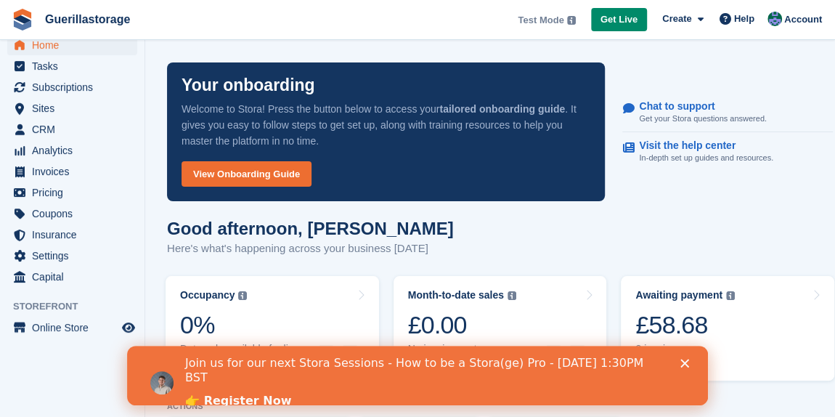
click at [681, 365] on icon "Close" at bounding box center [685, 363] width 9 height 9
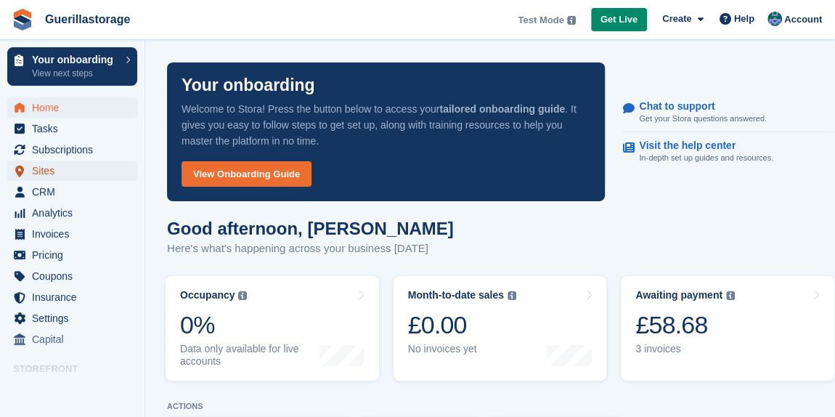
click at [59, 169] on span "Sites" at bounding box center [75, 171] width 87 height 20
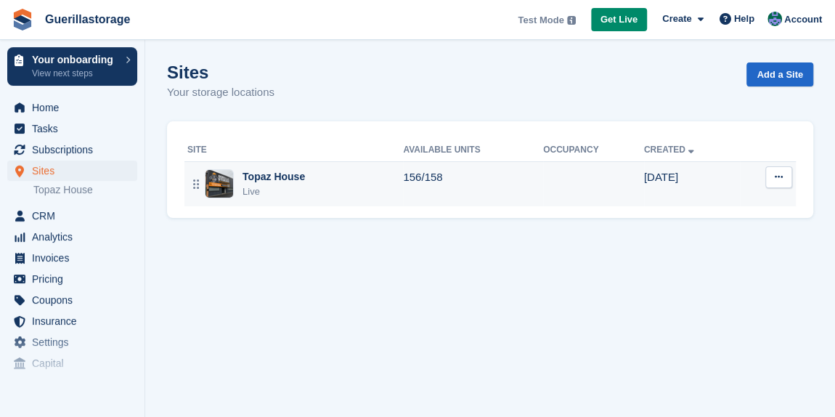
click at [231, 185] on img at bounding box center [220, 184] width 28 height 28
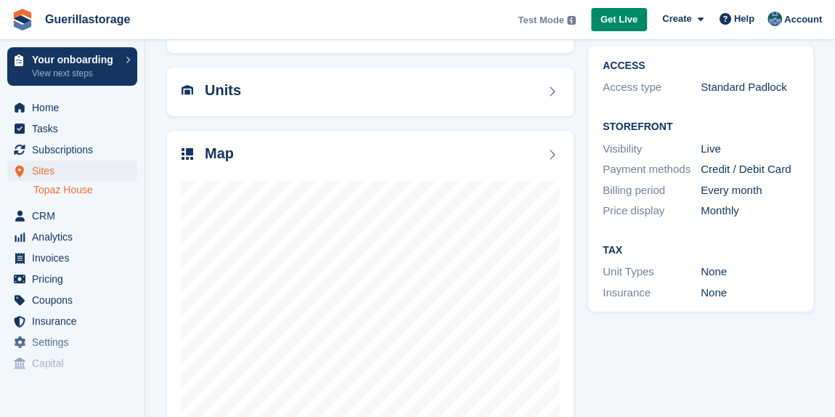
scroll to position [134, 0]
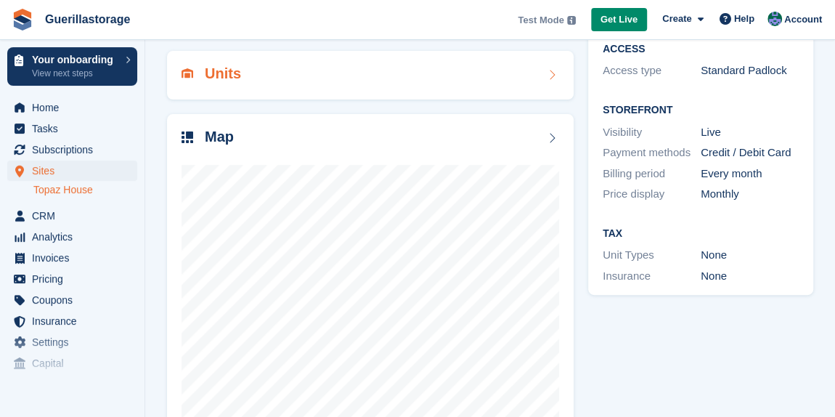
click at [269, 82] on div "Units" at bounding box center [371, 75] width 378 height 20
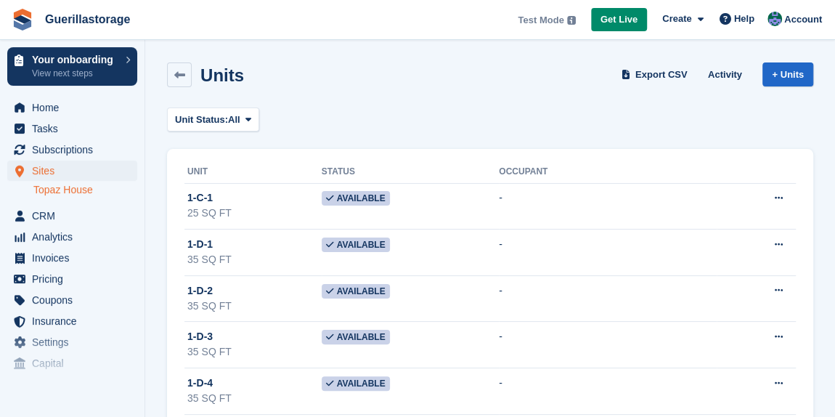
click at [81, 226] on ul "CRM CRM" at bounding box center [72, 216] width 145 height 21
click at [70, 217] on span "CRM" at bounding box center [75, 216] width 87 height 20
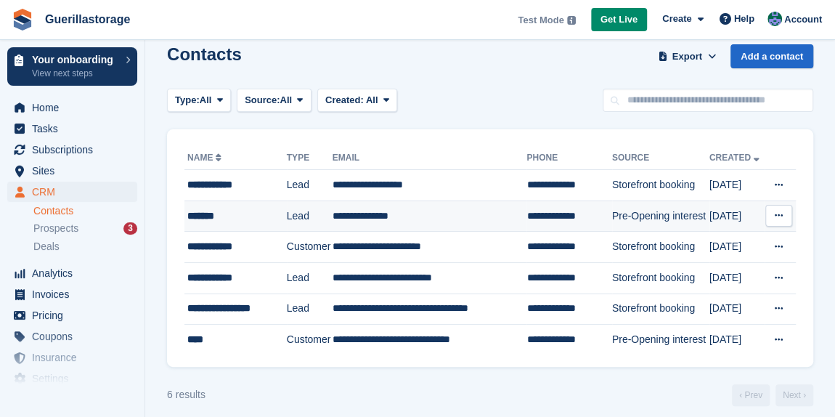
scroll to position [27, 0]
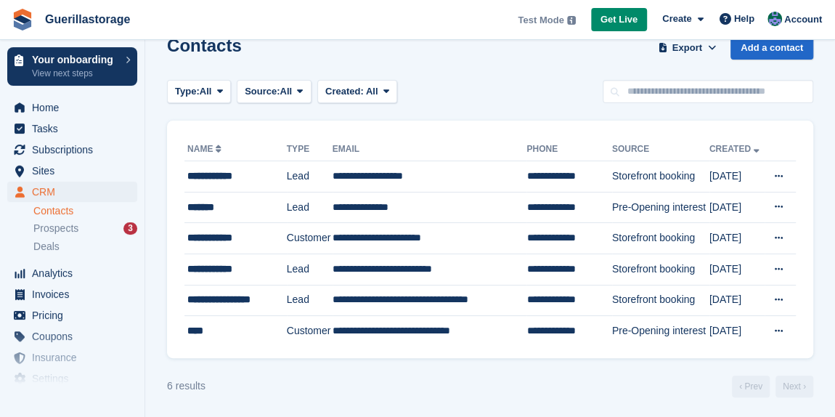
click at [397, 126] on div "**********" at bounding box center [490, 240] width 646 height 238
click at [82, 230] on div "Prospects 3" at bounding box center [85, 229] width 104 height 14
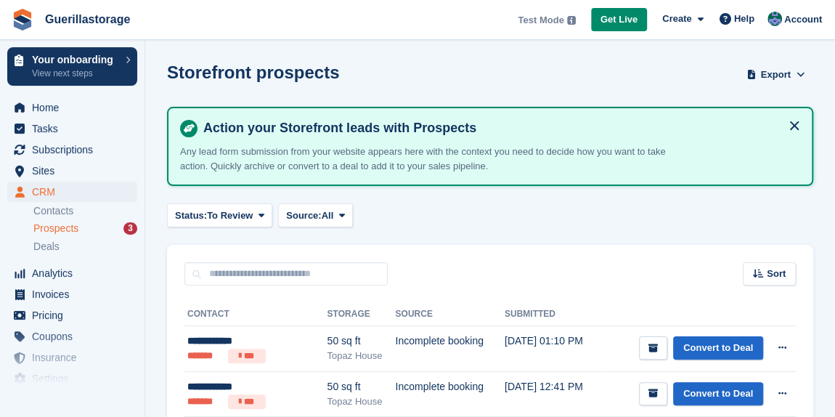
scroll to position [116, 0]
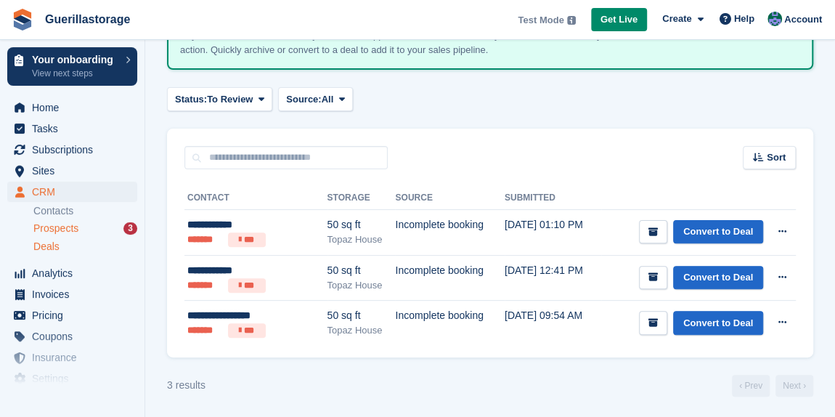
click at [65, 254] on link "Deals" at bounding box center [85, 246] width 104 height 15
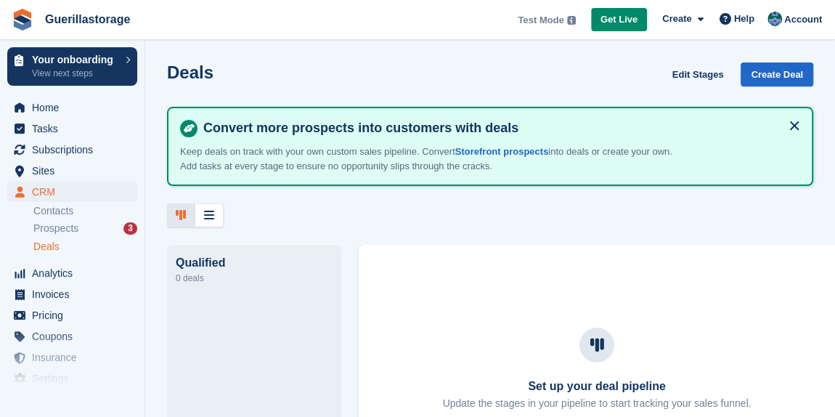
scroll to position [123, 0]
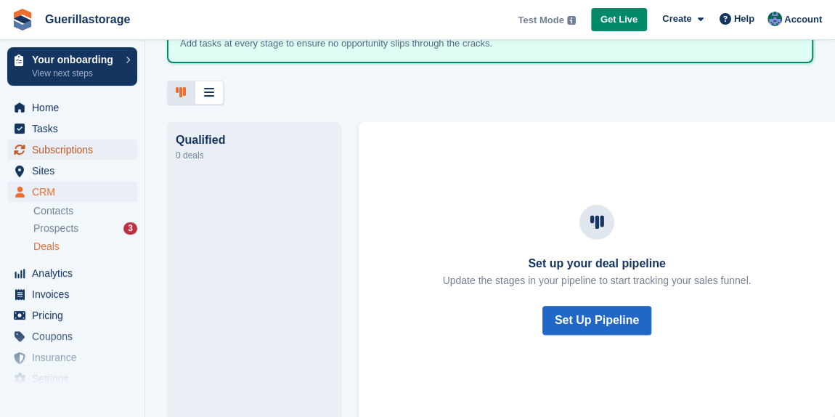
click at [71, 157] on span "Subscriptions" at bounding box center [75, 149] width 87 height 20
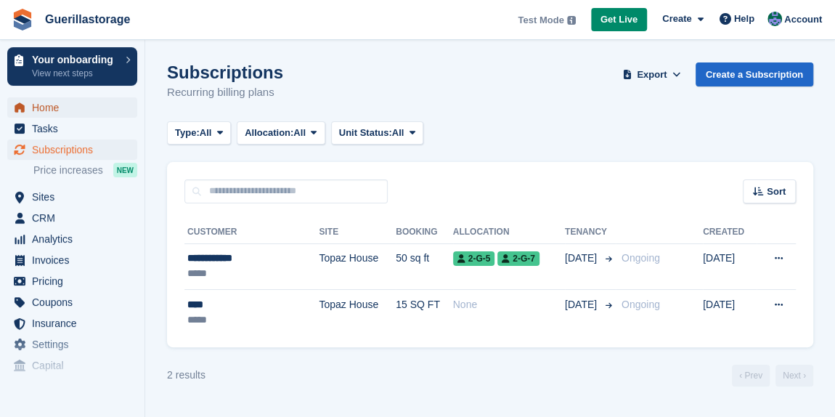
click at [50, 100] on span "Home" at bounding box center [75, 107] width 87 height 20
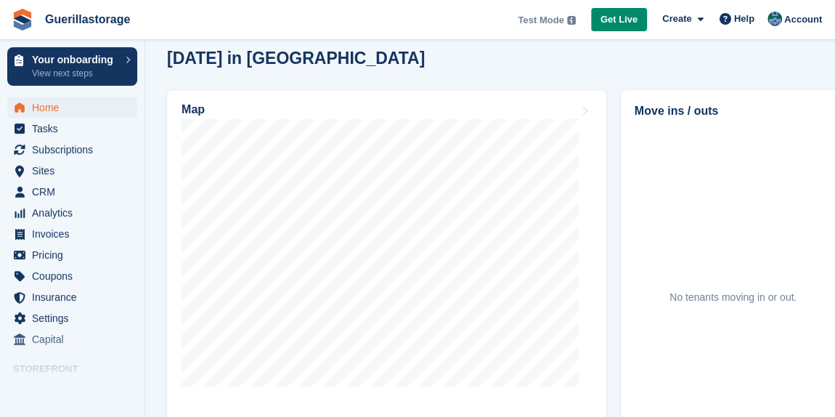
scroll to position [447, 0]
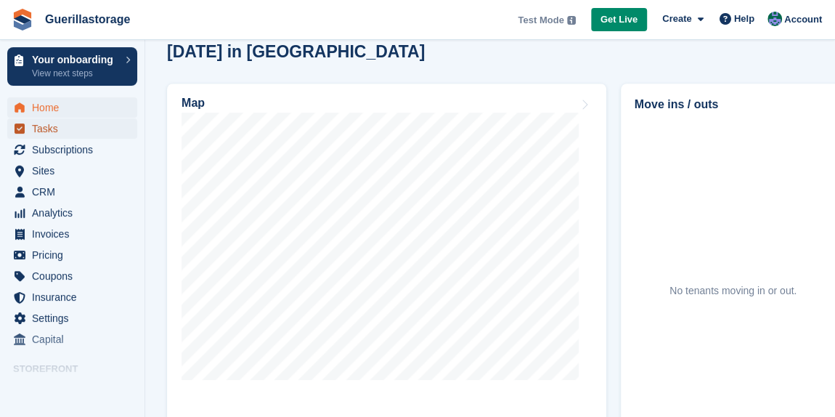
click at [56, 135] on span "Tasks" at bounding box center [75, 128] width 87 height 20
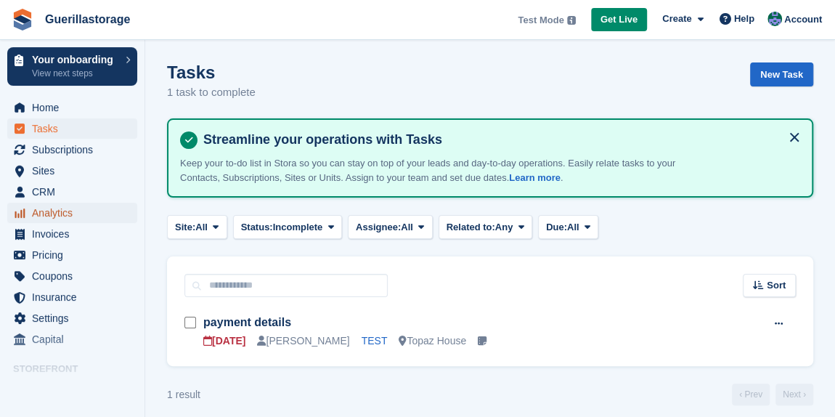
click at [68, 218] on span "Analytics" at bounding box center [75, 213] width 87 height 20
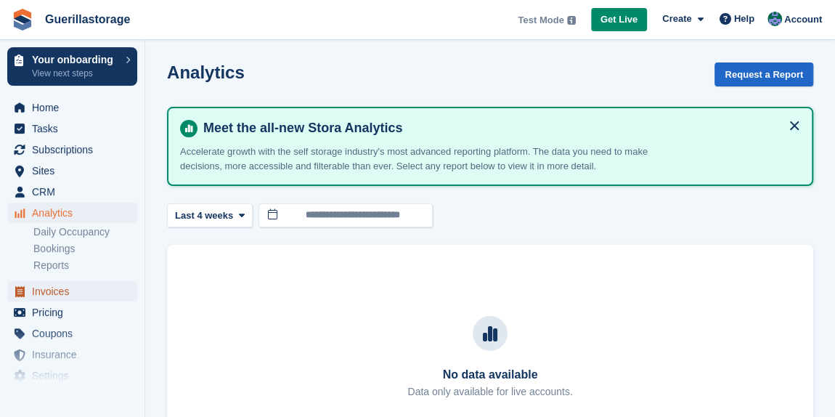
click at [75, 292] on span "Invoices" at bounding box center [75, 291] width 87 height 20
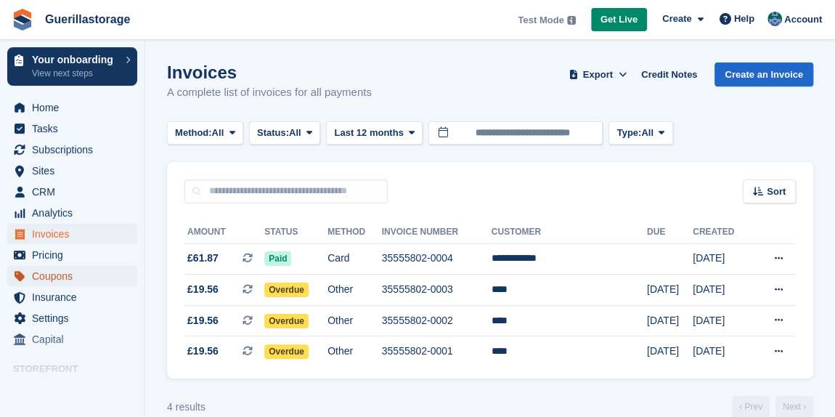
click at [92, 269] on span "Coupons" at bounding box center [75, 276] width 87 height 20
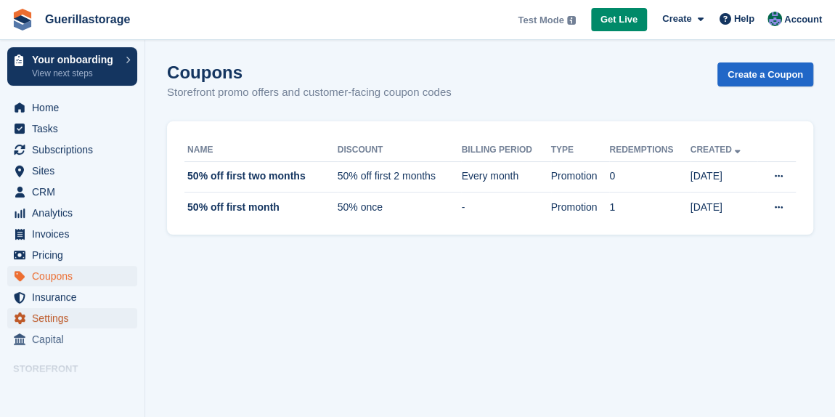
click at [76, 322] on span "Settings" at bounding box center [75, 318] width 87 height 20
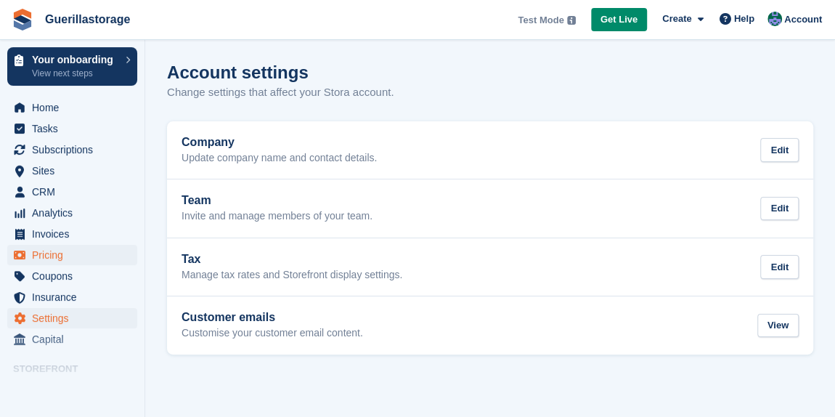
scroll to position [62, 0]
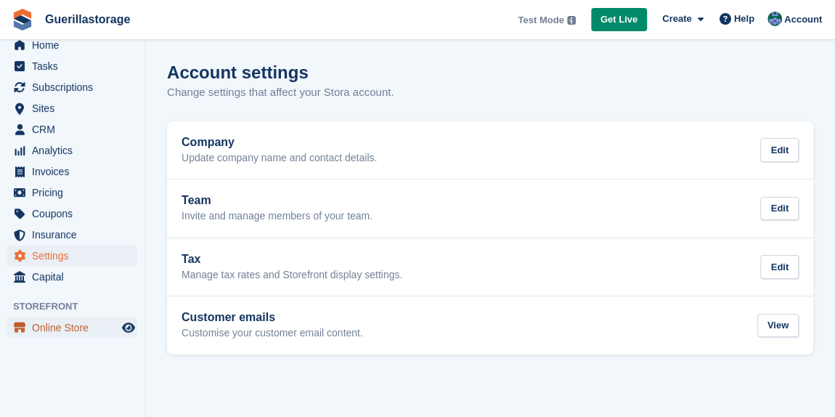
click at [72, 331] on span "Online Store" at bounding box center [75, 327] width 87 height 20
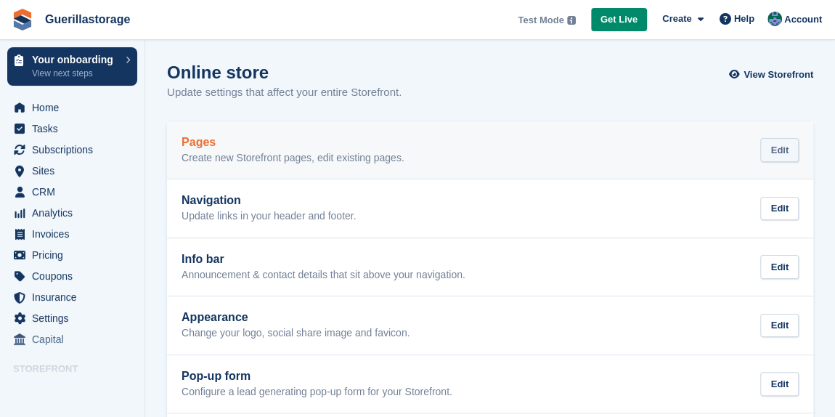
click at [782, 146] on div "Edit" at bounding box center [780, 150] width 38 height 24
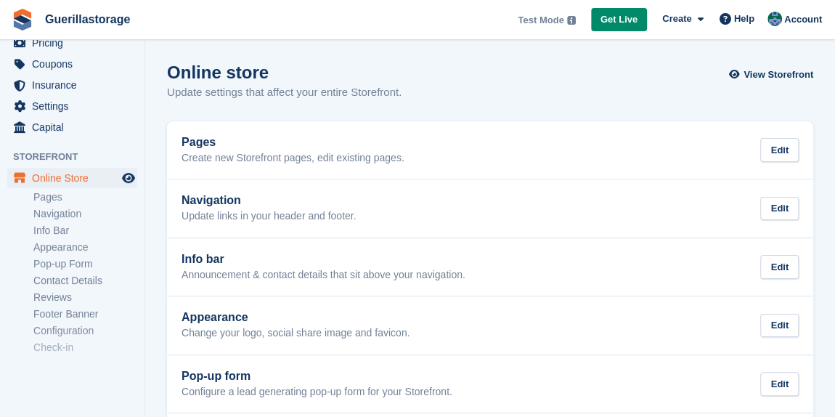
scroll to position [237, 0]
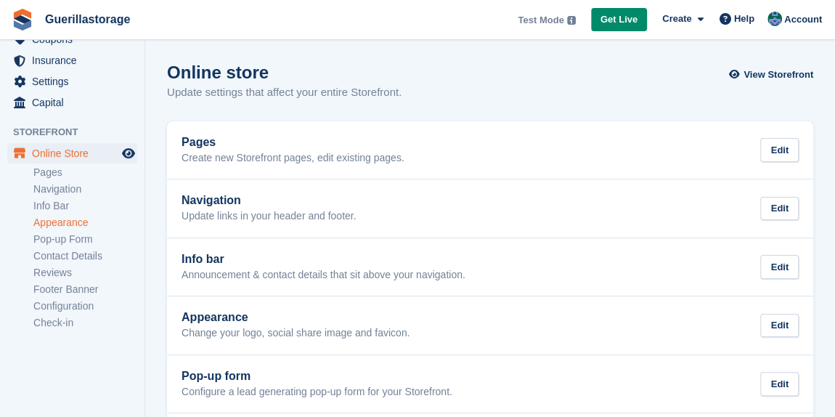
click at [78, 219] on link "Appearance" at bounding box center [85, 223] width 104 height 14
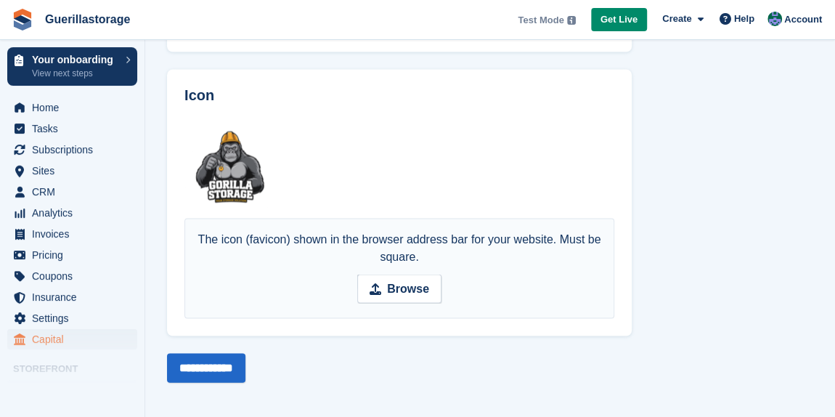
scroll to position [237, 0]
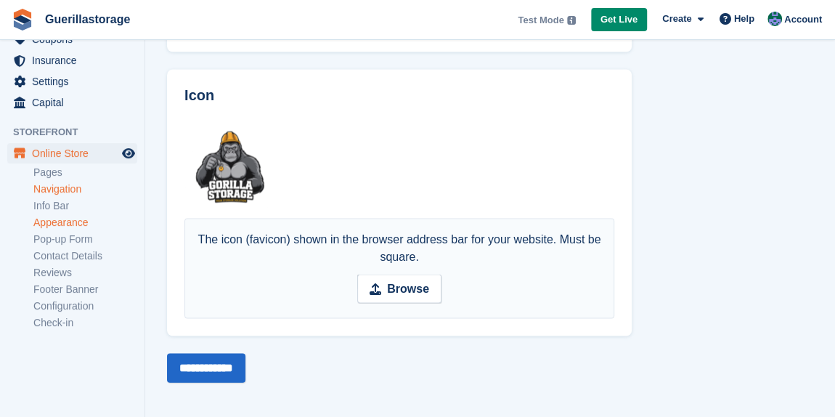
click at [58, 182] on link "Navigation" at bounding box center [85, 189] width 104 height 14
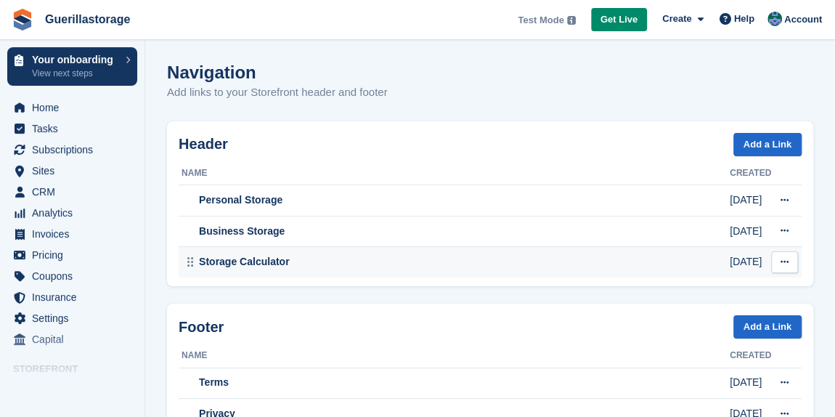
scroll to position [80, 0]
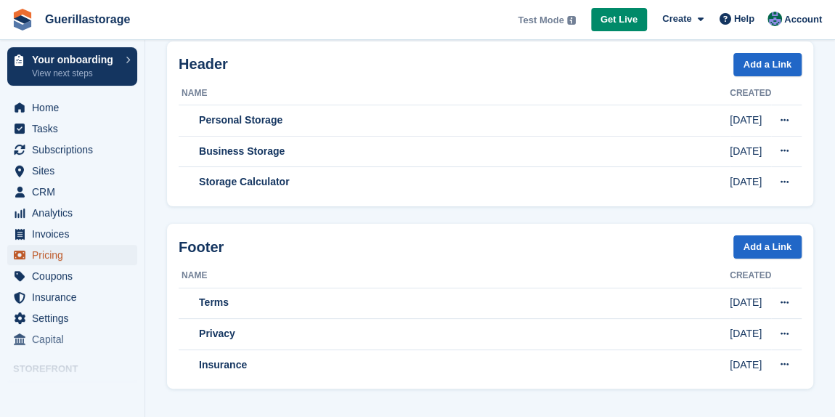
click at [57, 259] on span "Pricing" at bounding box center [75, 255] width 87 height 20
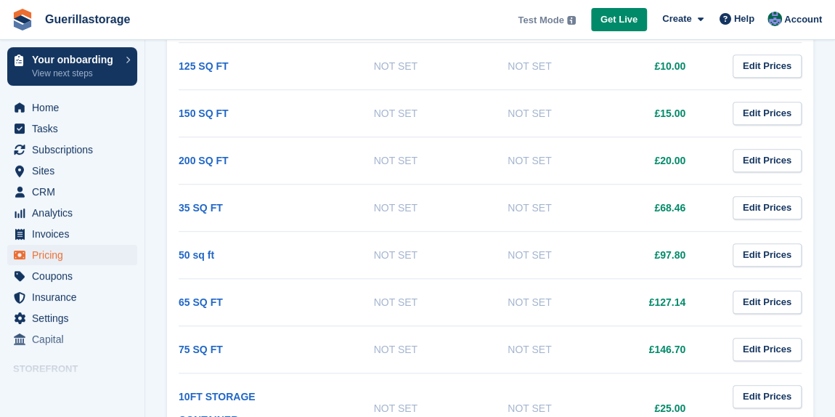
scroll to position [615, 0]
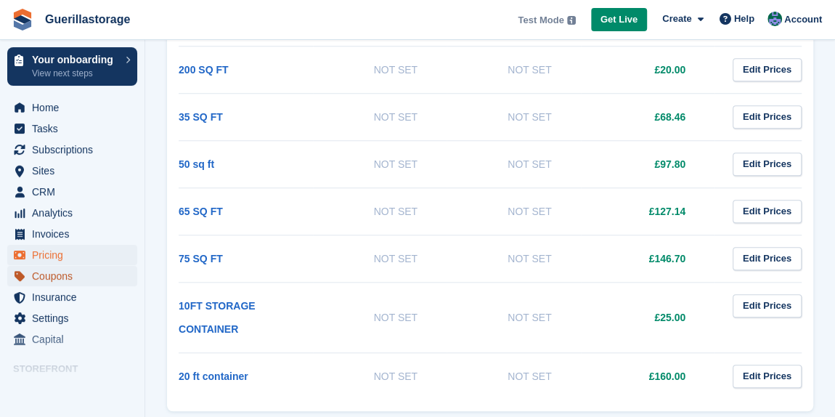
click at [31, 280] on link "Coupons" at bounding box center [72, 276] width 130 height 20
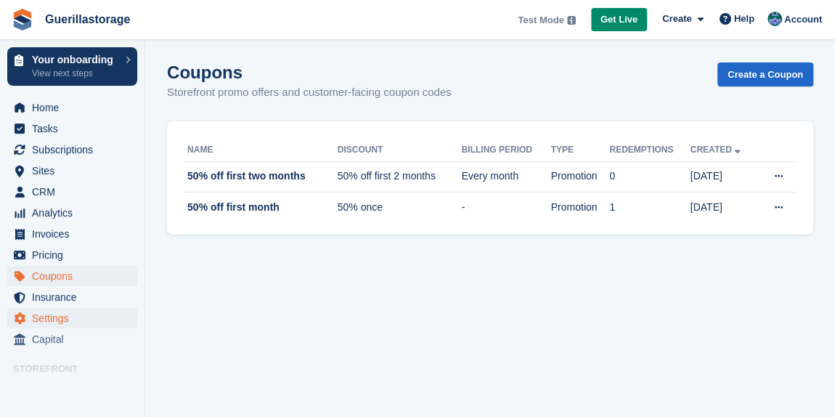
scroll to position [62, 0]
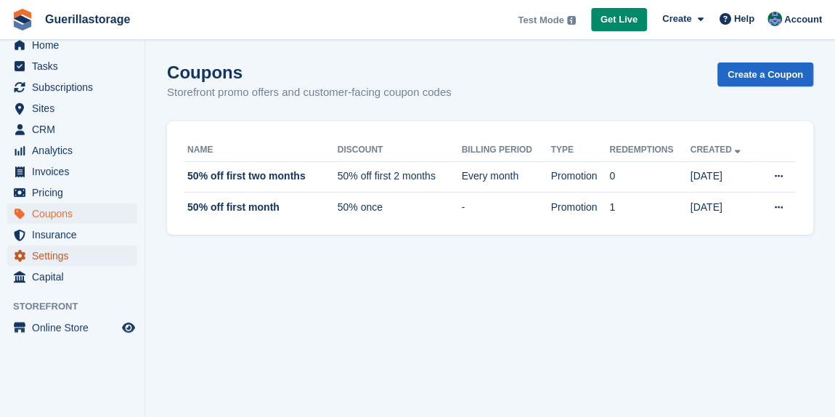
click at [73, 253] on span "Settings" at bounding box center [75, 256] width 87 height 20
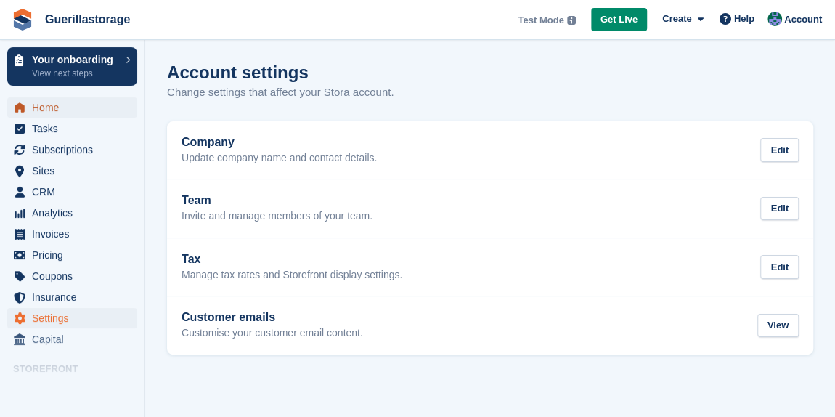
click at [62, 107] on span "Home" at bounding box center [75, 107] width 87 height 20
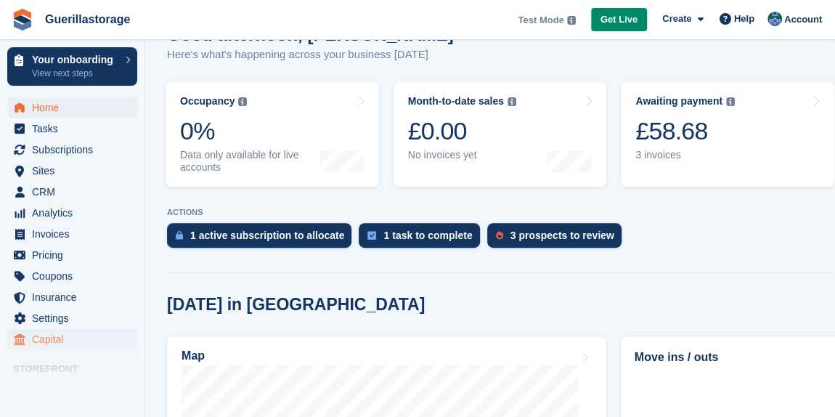
scroll to position [62, 0]
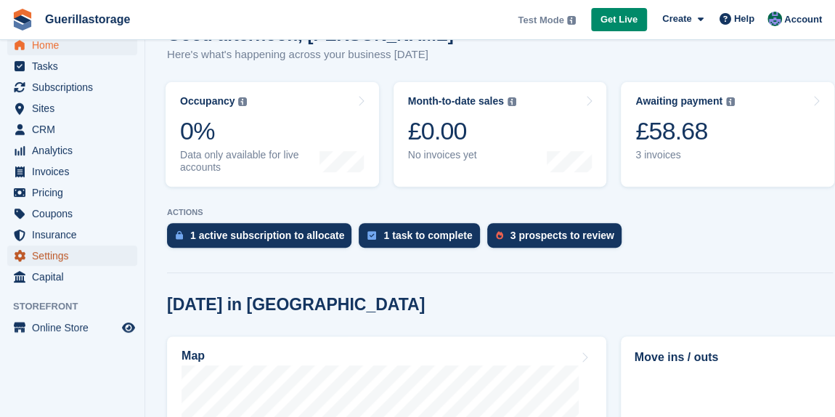
click at [73, 254] on span "Settings" at bounding box center [75, 256] width 87 height 20
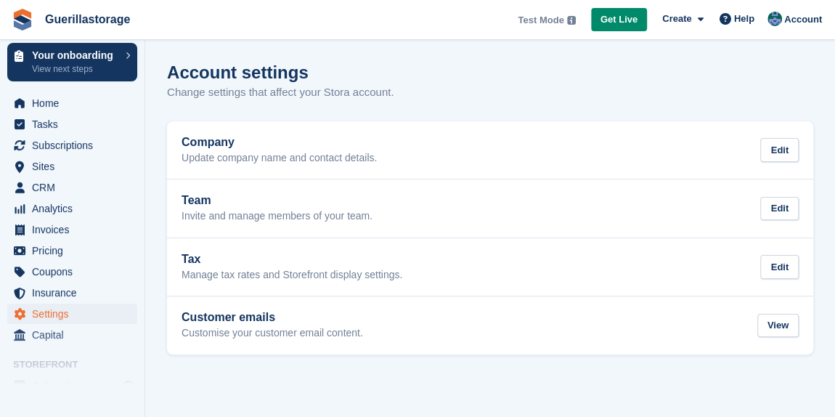
scroll to position [4, 0]
click at [57, 103] on span "Home" at bounding box center [75, 104] width 87 height 20
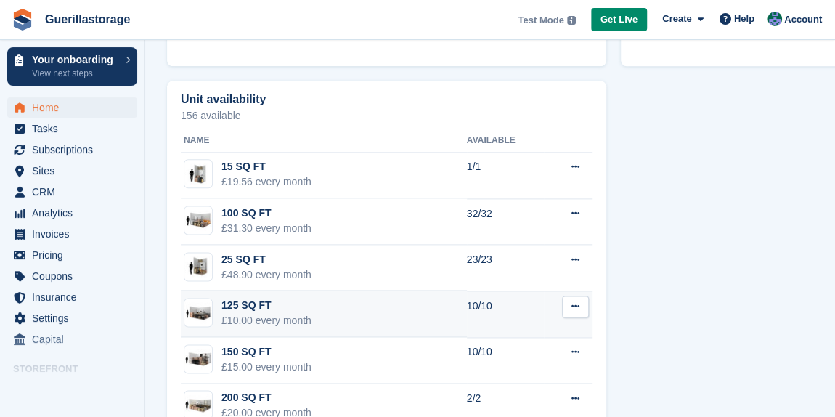
scroll to position [811, 0]
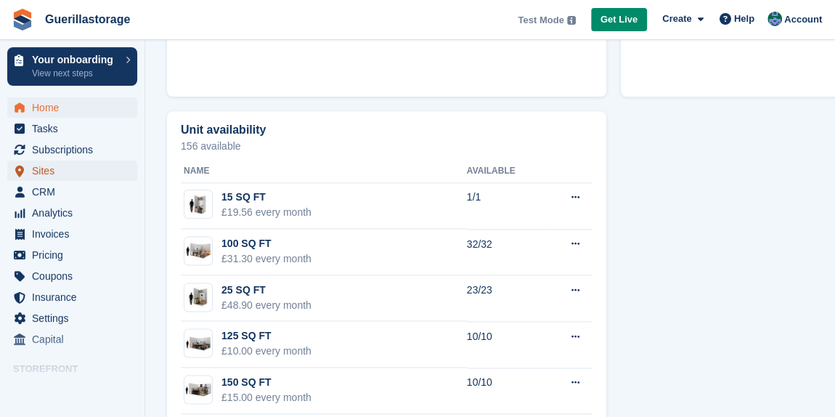
click at [52, 171] on span "Sites" at bounding box center [75, 171] width 87 height 20
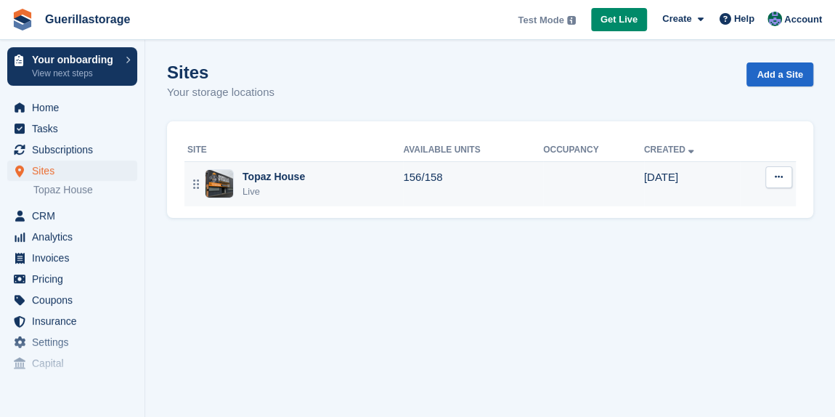
click at [771, 174] on button at bounding box center [779, 177] width 27 height 22
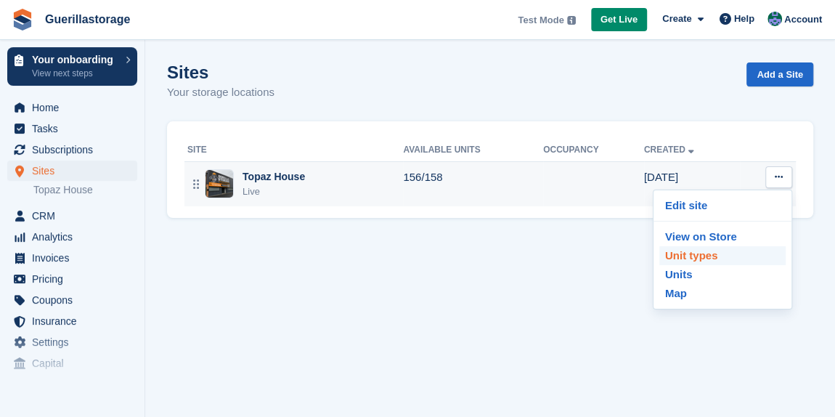
click at [685, 261] on p "Unit types" at bounding box center [723, 255] width 126 height 19
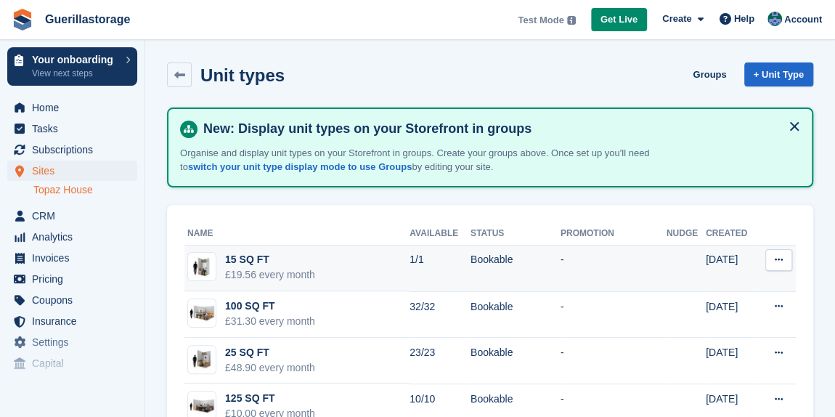
click at [775, 255] on icon at bounding box center [779, 259] width 8 height 9
click at [705, 283] on p "Edit unit type" at bounding box center [723, 288] width 126 height 19
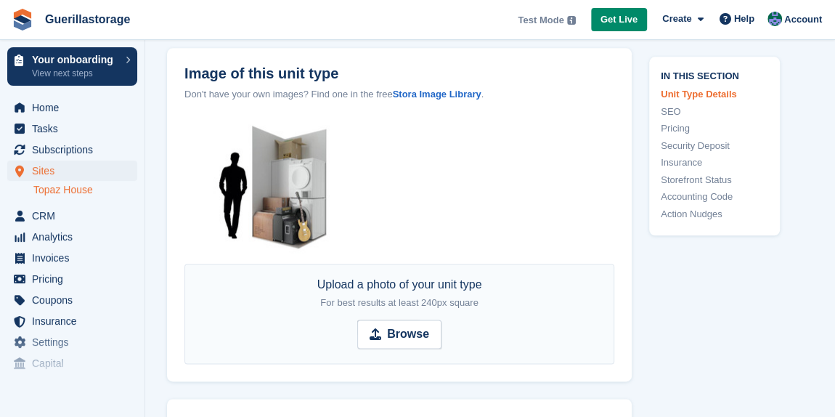
scroll to position [773, 0]
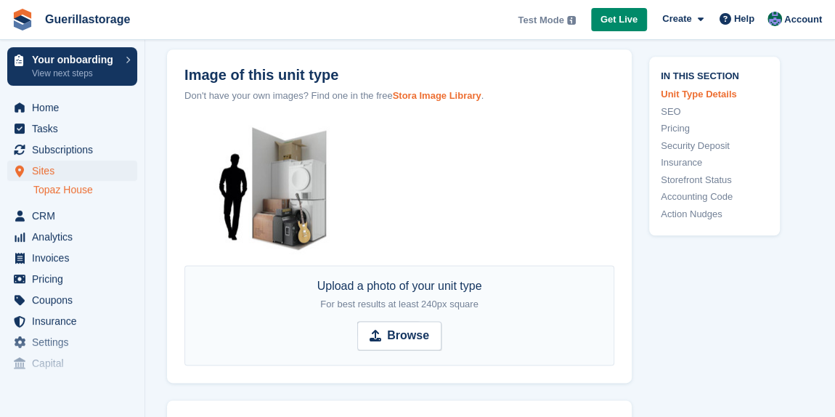
click at [426, 90] on strong "Stora Image Library" at bounding box center [436, 95] width 89 height 11
